Goal: Check status: Check status

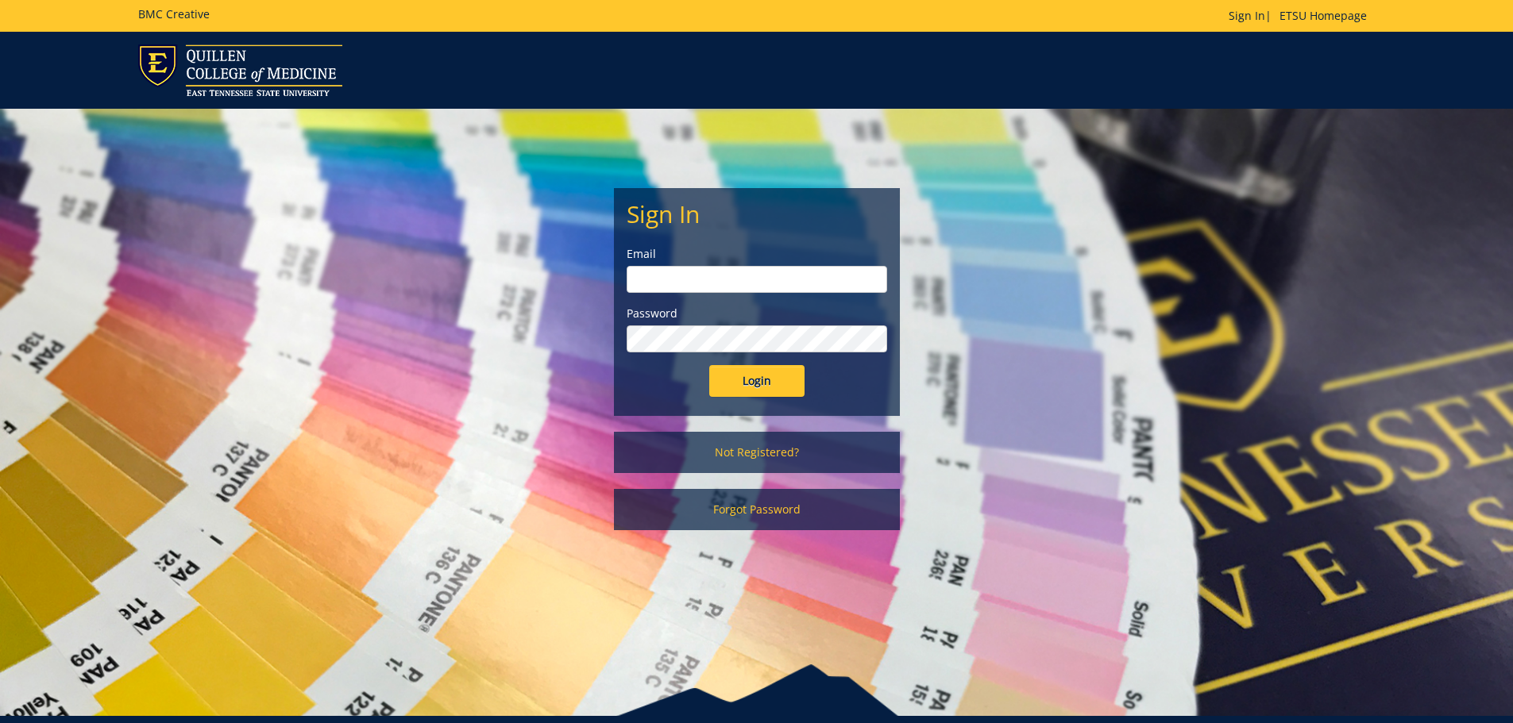
click at [699, 284] on input "email" at bounding box center [757, 279] width 260 height 27
click at [673, 283] on input "email" at bounding box center [757, 279] width 260 height 27
type input "[EMAIL_ADDRESS][DOMAIN_NAME]"
click at [709, 365] on input "Login" at bounding box center [756, 381] width 95 height 32
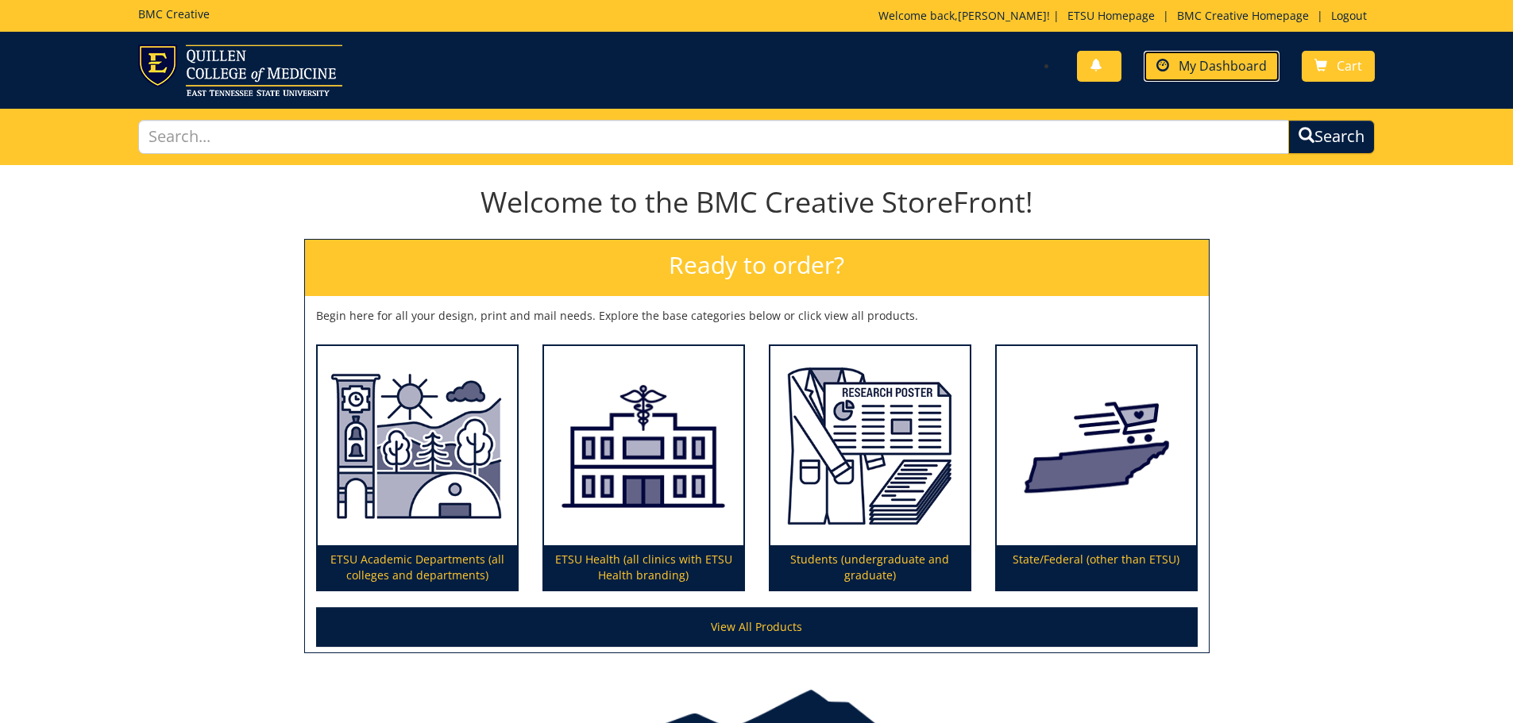
click at [1203, 64] on span "My Dashboard" at bounding box center [1222, 65] width 88 height 17
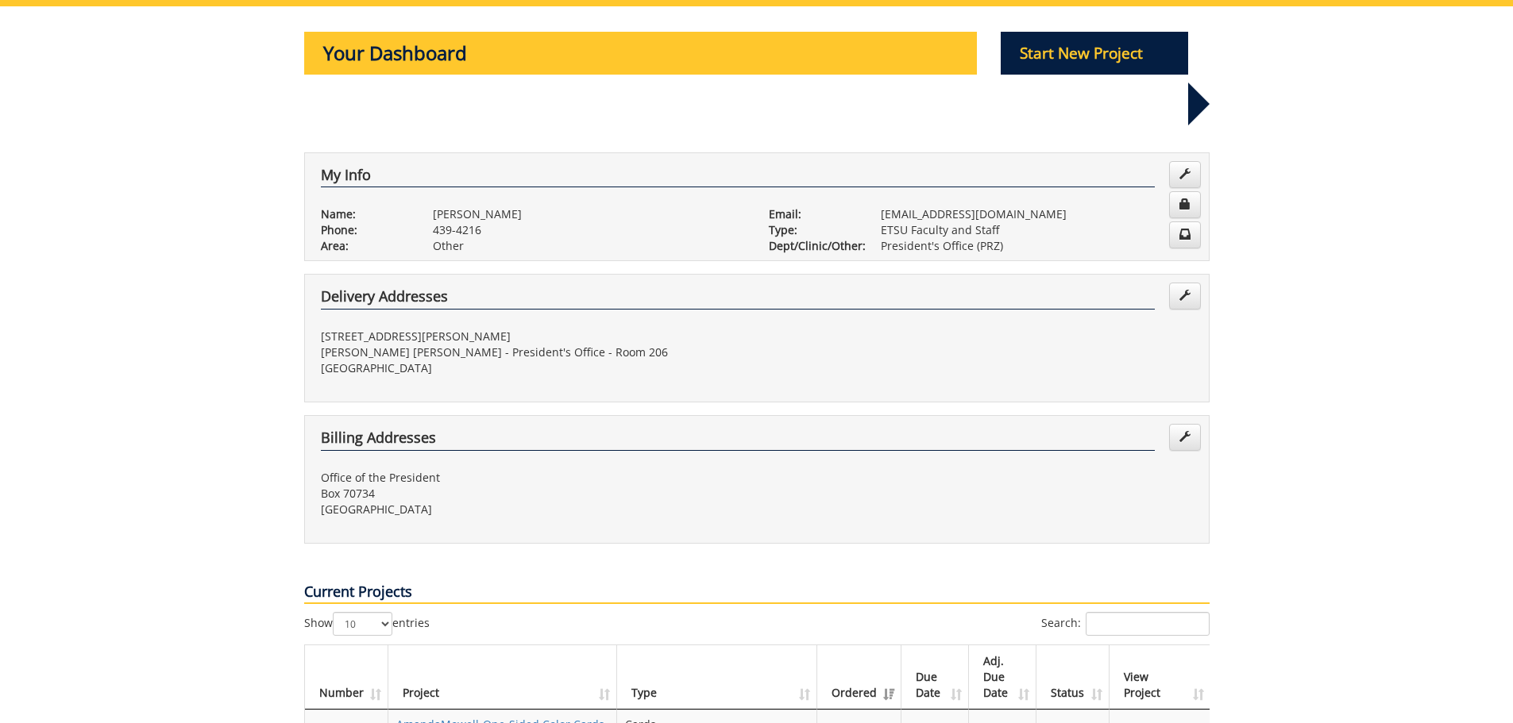
scroll to position [397, 0]
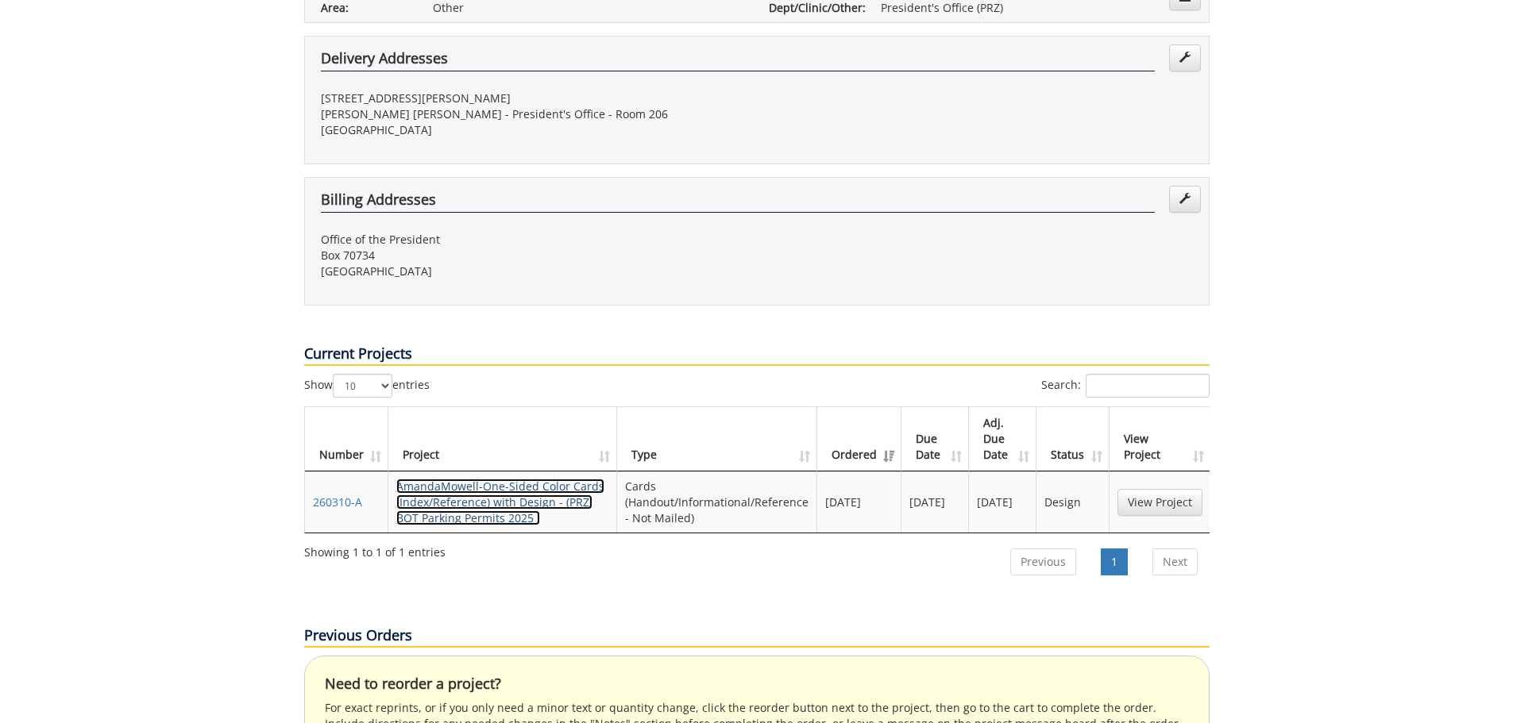
click at [499, 479] on link "AmandaMowell-One-Sided Color Cards (Index/Reference) with Design - (PRZ: BOT Pa…" at bounding box center [500, 502] width 208 height 47
